Goal: Task Accomplishment & Management: Use online tool/utility

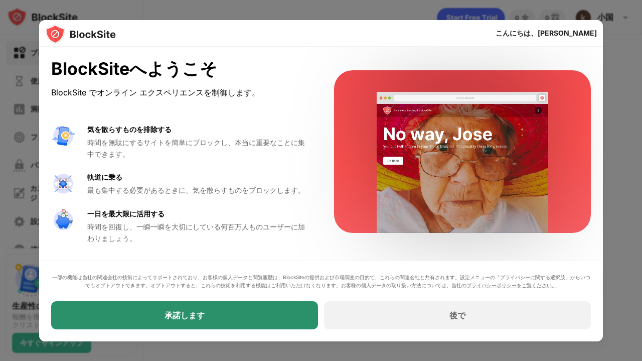
click at [251, 311] on div "承諾します" at bounding box center [184, 315] width 267 height 28
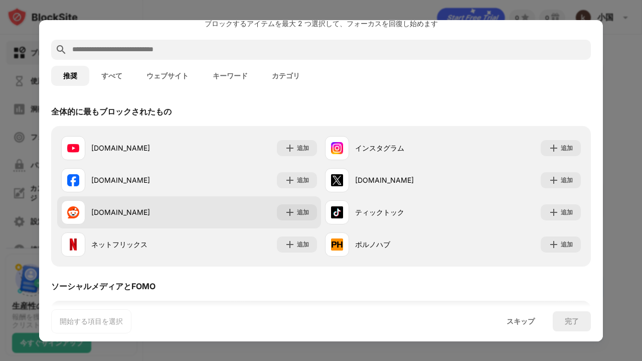
scroll to position [30, 0]
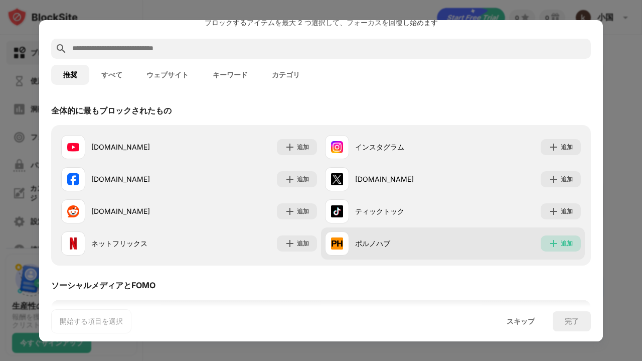
click at [552, 246] on div "追加" at bounding box center [561, 243] width 40 height 16
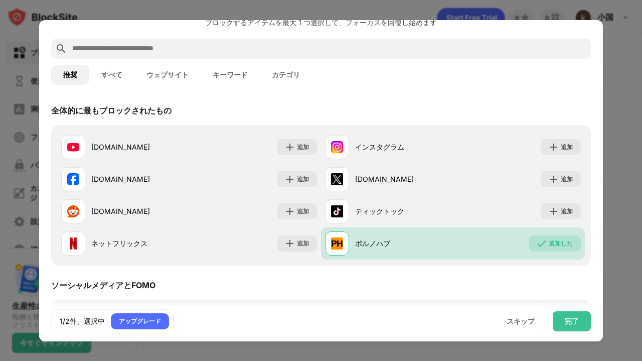
click at [107, 52] on input "text" at bounding box center [329, 49] width 516 height 12
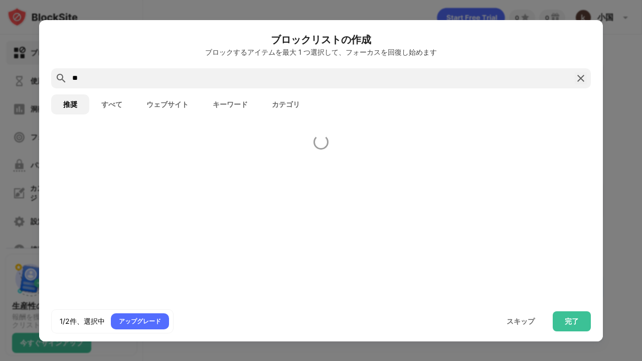
scroll to position [0, 0]
type input "*"
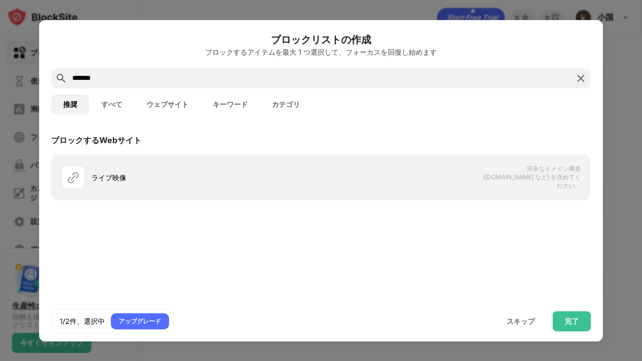
click at [180, 100] on font "ウェブサイト" at bounding box center [168, 104] width 42 height 8
click at [155, 80] on input "*******" at bounding box center [321, 78] width 500 height 12
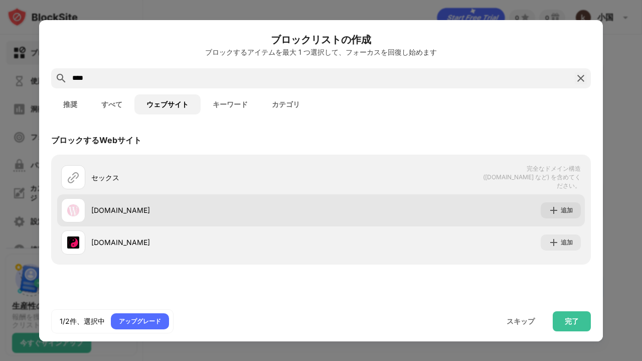
type input "****"
click at [554, 215] on div "追加" at bounding box center [561, 210] width 40 height 16
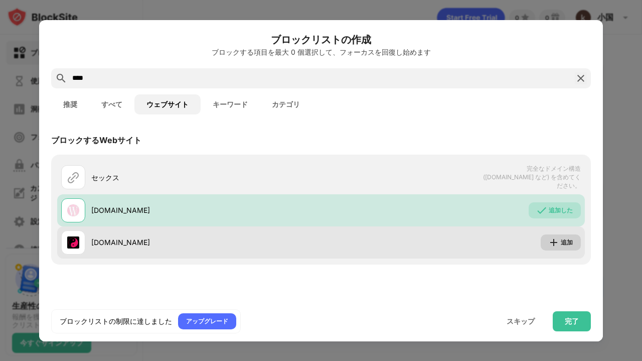
click at [554, 239] on img at bounding box center [554, 242] width 10 height 10
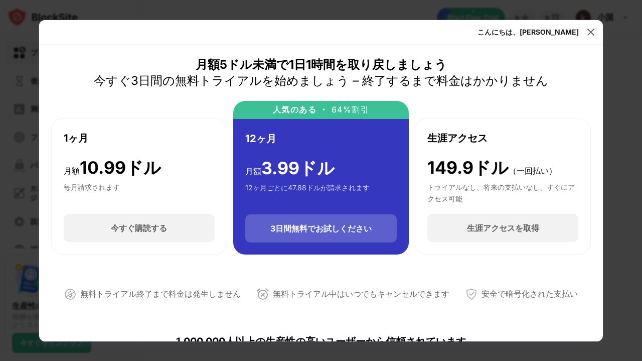
scroll to position [12, 0]
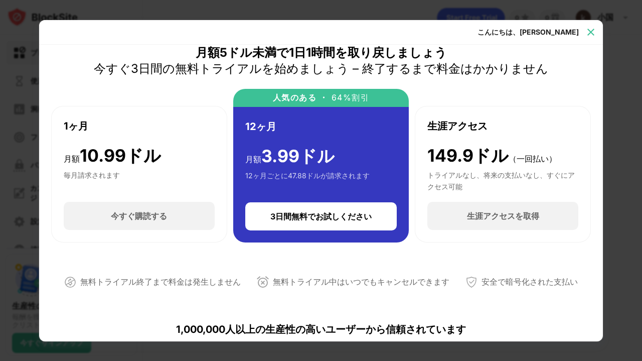
click at [593, 27] on img at bounding box center [591, 32] width 10 height 10
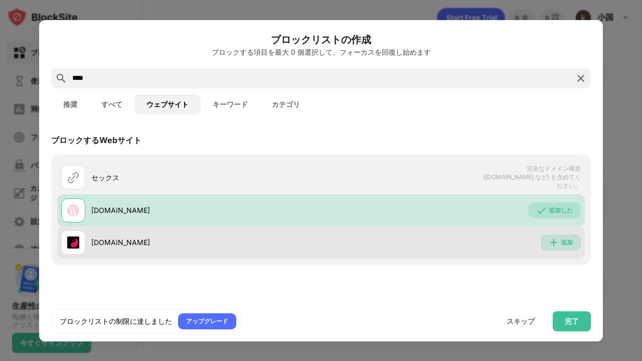
click at [550, 237] on img at bounding box center [554, 242] width 10 height 10
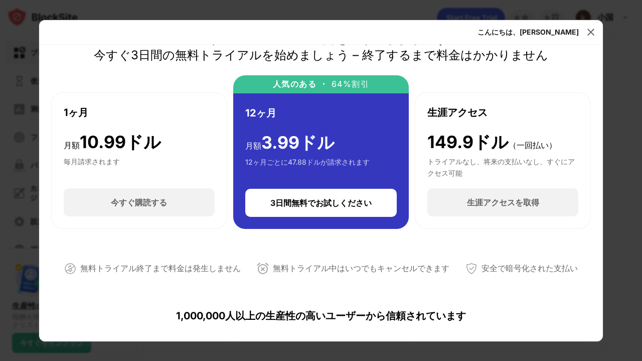
scroll to position [25, 0]
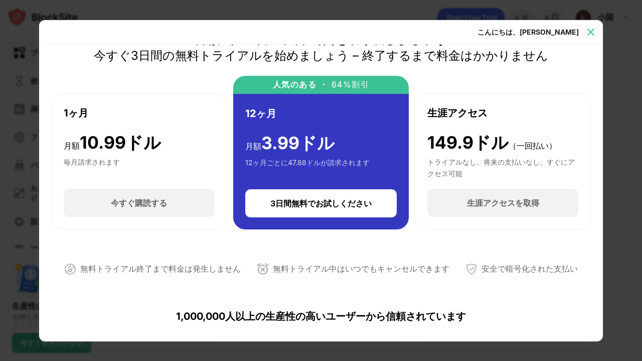
click at [591, 29] on img at bounding box center [591, 32] width 10 height 10
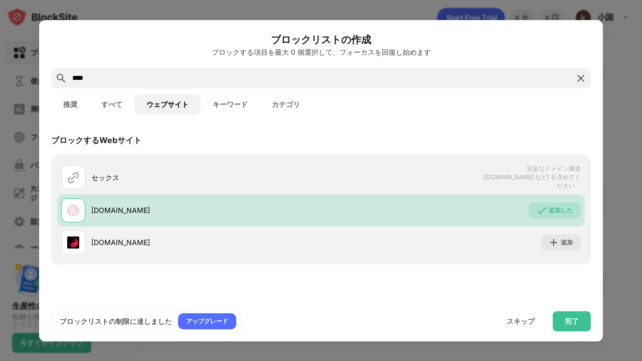
click at [273, 107] on font "カテゴリ" at bounding box center [286, 104] width 28 height 8
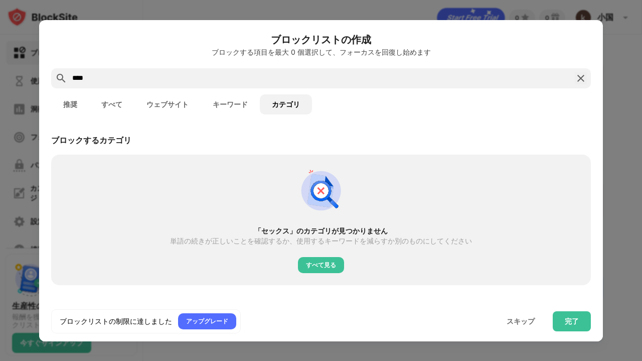
click at [324, 264] on font "すべて見る" at bounding box center [321, 265] width 30 height 8
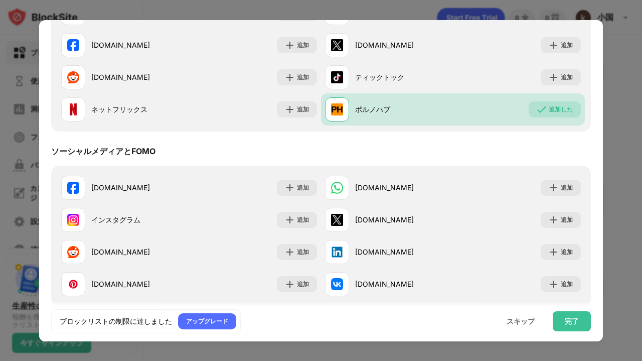
scroll to position [307, 0]
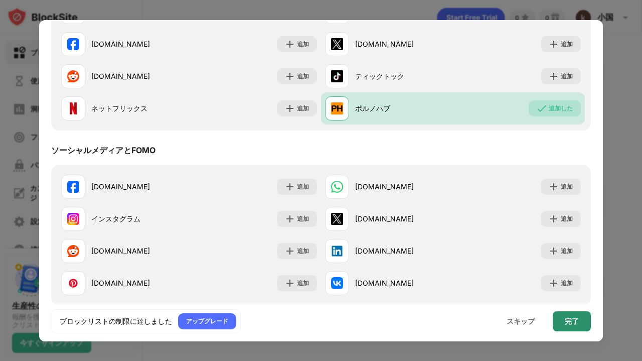
click at [564, 317] on div "完了" at bounding box center [572, 321] width 38 height 20
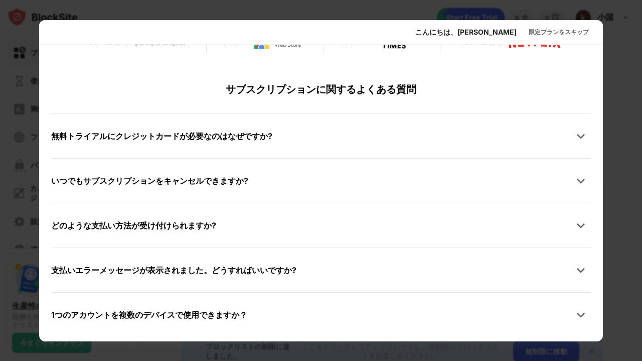
scroll to position [501, 0]
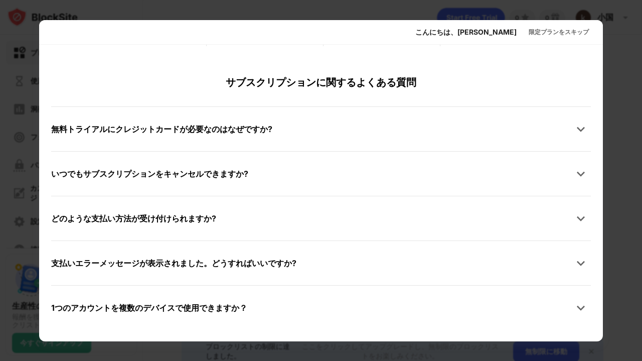
click at [282, 134] on div "無料トライアルにクレジットカードが必要なのはなぜですか?" at bounding box center [321, 129] width 540 height 20
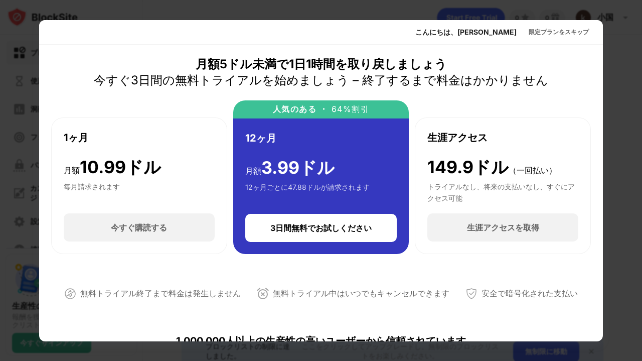
scroll to position [0, 0]
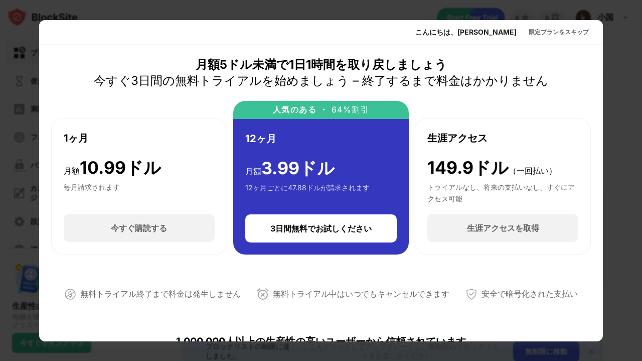
click at [628, 72] on div at bounding box center [321, 180] width 642 height 361
click at [555, 33] on font "限定プランをスキップ" at bounding box center [559, 32] width 60 height 8
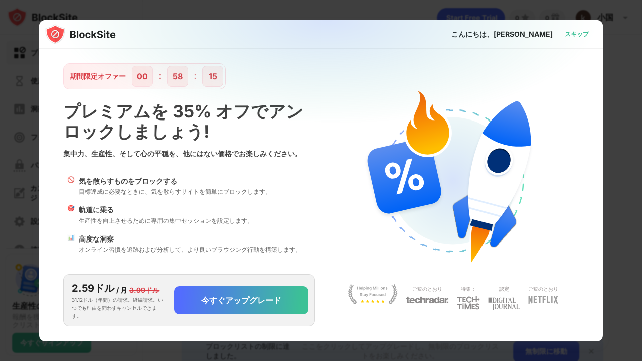
click at [572, 33] on font "スキップ" at bounding box center [577, 34] width 24 height 8
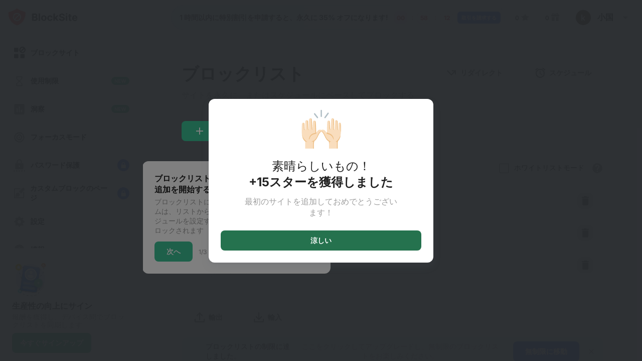
click at [371, 240] on div "涼しい" at bounding box center [321, 240] width 201 height 20
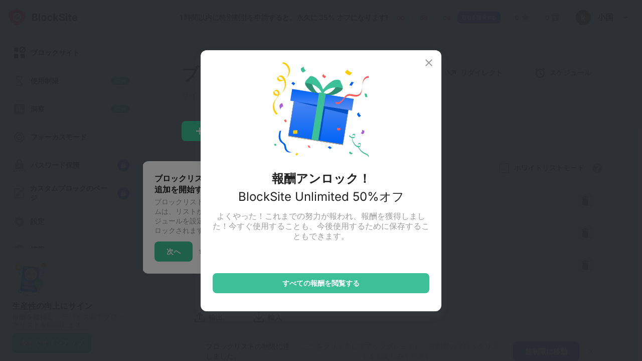
click at [427, 70] on div "報酬アンロック！ BlockSite Unlimited 50%オフ よくやった！これまでの努力が報われ、報酬を獲得しました！今すぐ使用することも、今後使用す…" at bounding box center [321, 180] width 241 height 261
click at [432, 61] on img at bounding box center [429, 63] width 12 height 12
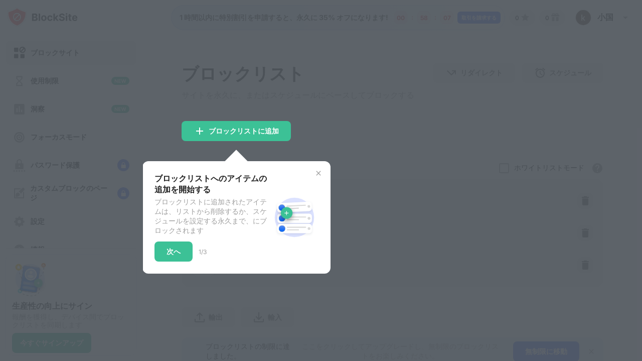
click at [408, 86] on div at bounding box center [321, 180] width 642 height 361
click at [169, 255] on font "次へ" at bounding box center [174, 251] width 14 height 9
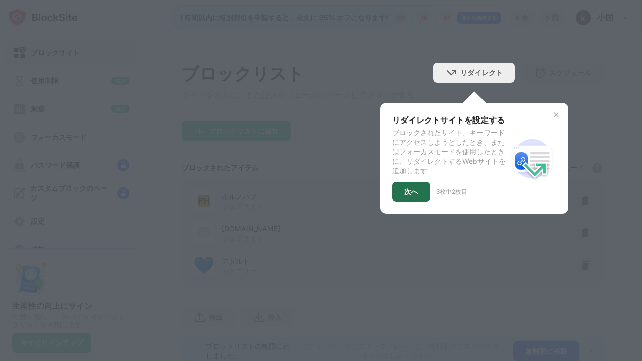
click at [415, 196] on div "次へ" at bounding box center [411, 192] width 38 height 20
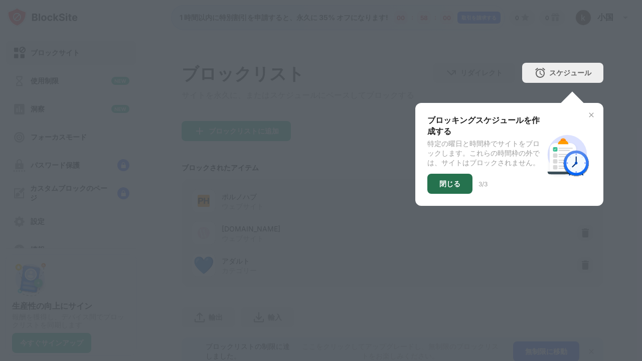
click at [448, 188] on font "閉じる" at bounding box center [450, 183] width 21 height 9
